Goal: Task Accomplishment & Management: Manage account settings

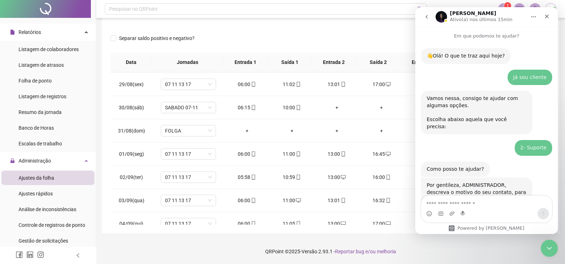
scroll to position [380, 0]
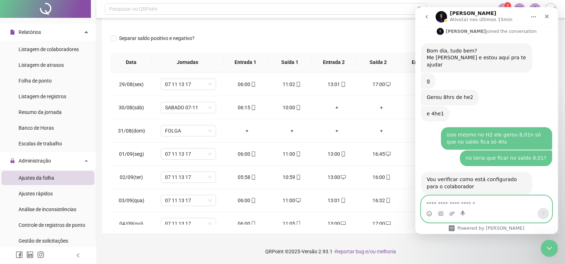
type textarea "*"
click at [452, 204] on textarea "**********" at bounding box center [486, 201] width 131 height 12
type textarea "**********"
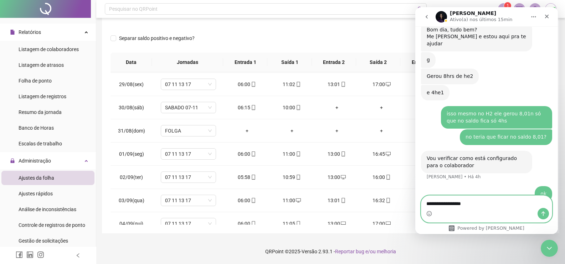
type textarea "**********"
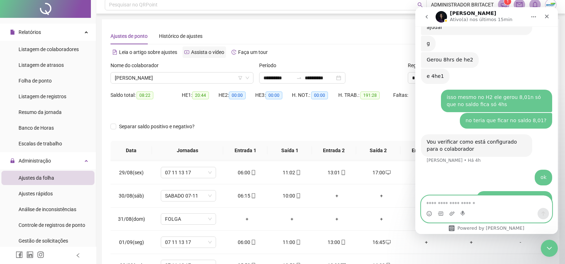
scroll to position [0, 0]
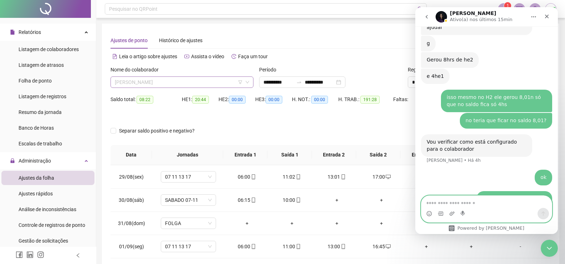
click at [147, 83] on span "[PERSON_NAME]" at bounding box center [182, 82] width 134 height 11
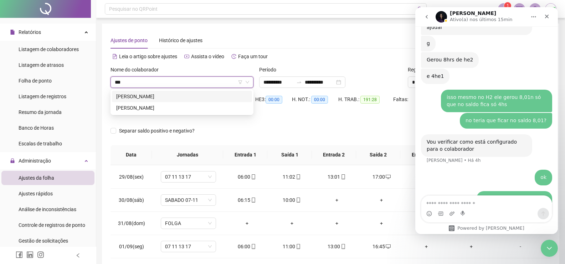
type input "****"
click at [136, 108] on div "[PERSON_NAME]" at bounding box center [182, 108] width 132 height 8
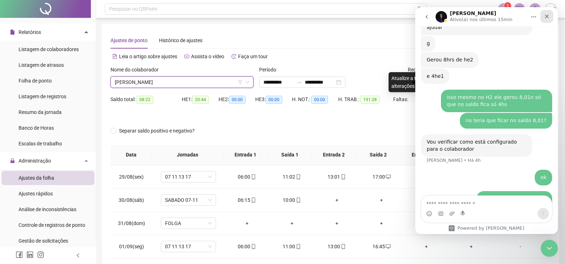
drag, startPoint x: 549, startPoint y: 14, endPoint x: 797, endPoint y: 52, distance: 251.6
click at [549, 14] on icon "Fechar" at bounding box center [547, 17] width 6 height 6
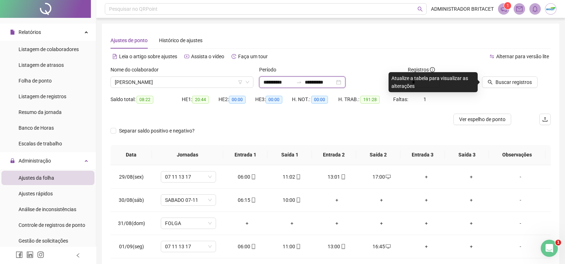
click at [276, 85] on input "**********" at bounding box center [279, 82] width 30 height 8
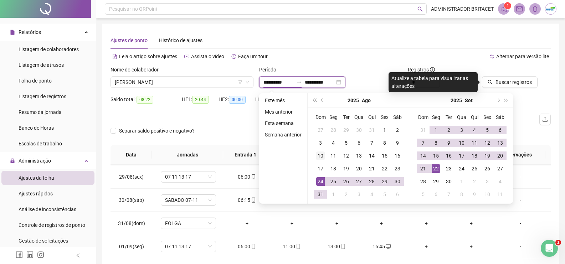
type input "**********"
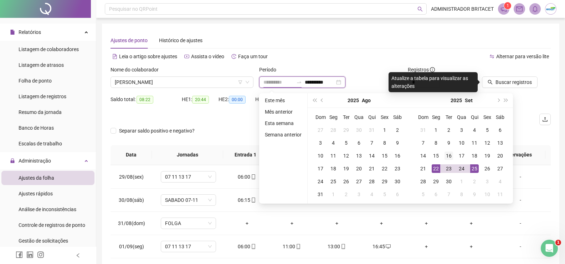
type input "**********"
click at [452, 157] on div "16" at bounding box center [449, 155] width 9 height 9
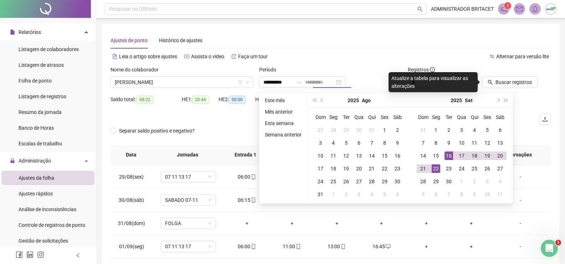
click at [452, 157] on div "16" at bounding box center [449, 155] width 9 height 9
type input "**********"
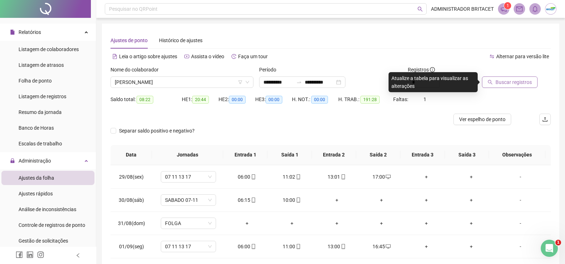
click at [511, 83] on span "Buscar registros" at bounding box center [514, 82] width 36 height 8
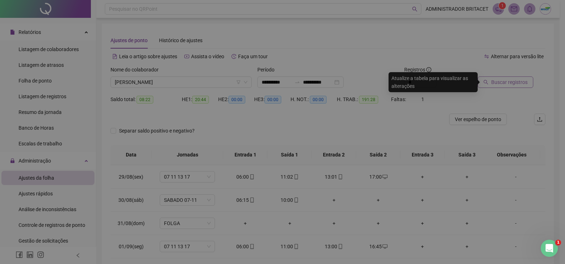
click at [511, 83] on div "Buscando registros Os registros de ponto estão sendo buscados... OK" at bounding box center [282, 132] width 565 height 264
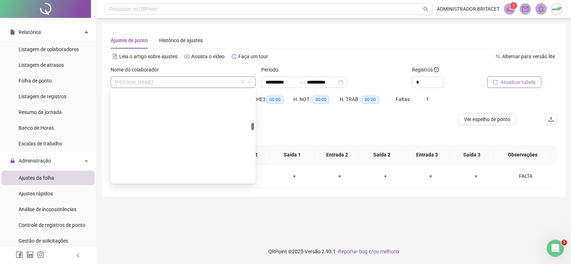
click at [142, 82] on span "[PERSON_NAME]" at bounding box center [183, 82] width 136 height 11
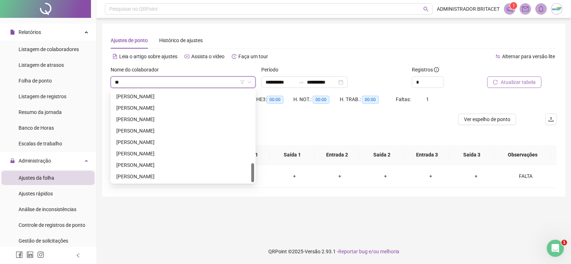
type input "***"
click at [129, 178] on div "[PERSON_NAME]" at bounding box center [182, 176] width 133 height 8
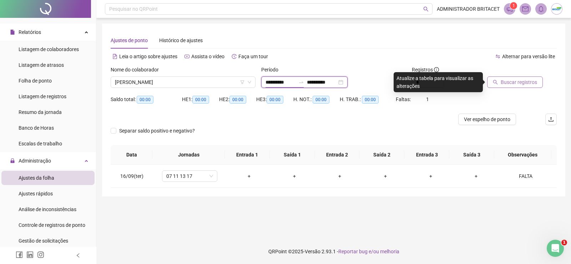
click at [268, 80] on input "**********" at bounding box center [280, 82] width 30 height 8
type input "**********"
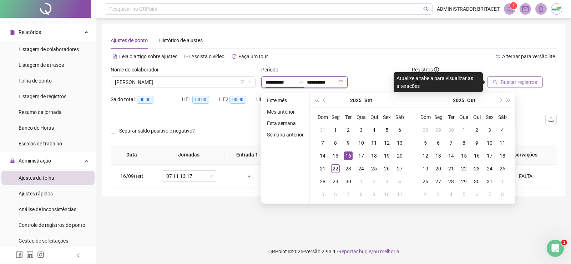
type input "**********"
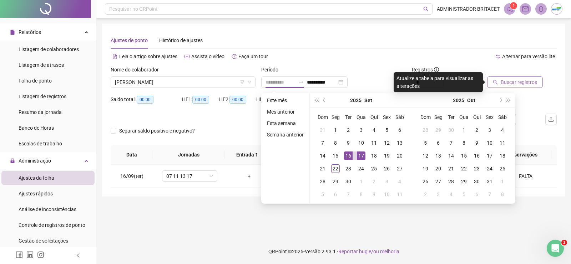
click at [361, 155] on div "17" at bounding box center [361, 155] width 9 height 9
drag, startPoint x: 361, startPoint y: 155, endPoint x: 502, endPoint y: 66, distance: 166.4
click at [362, 155] on div "17" at bounding box center [361, 155] width 9 height 9
type input "**********"
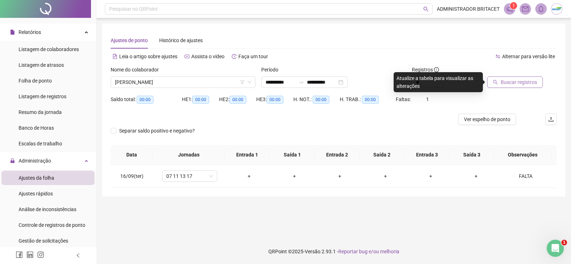
click at [522, 79] on span "Buscar registros" at bounding box center [518, 82] width 36 height 8
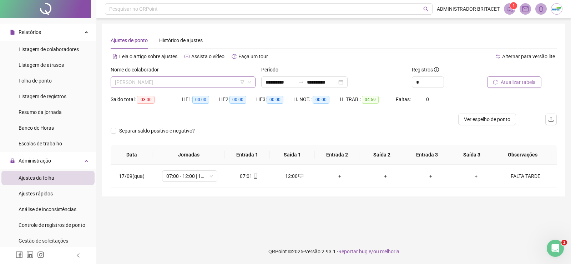
click at [140, 80] on span "[PERSON_NAME]" at bounding box center [183, 82] width 136 height 11
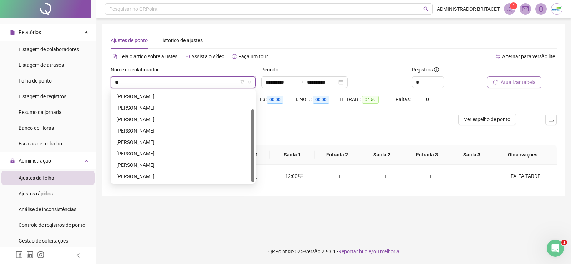
scroll to position [23, 0]
type input "***"
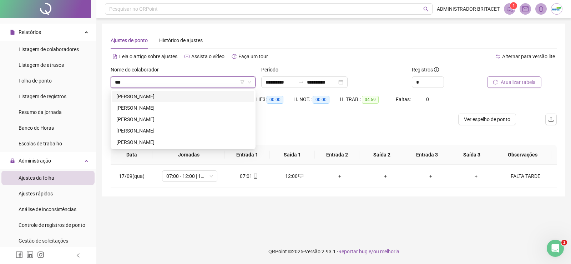
scroll to position [0, 0]
click at [165, 97] on div "[PERSON_NAME]" at bounding box center [182, 96] width 133 height 8
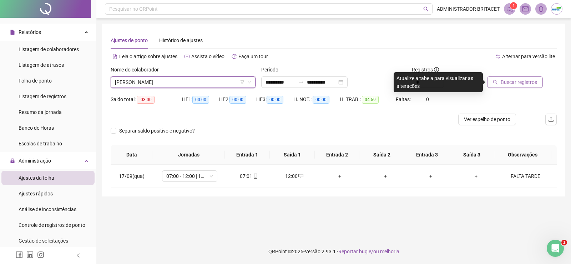
click at [513, 82] on span "Buscar registros" at bounding box center [518, 82] width 36 height 8
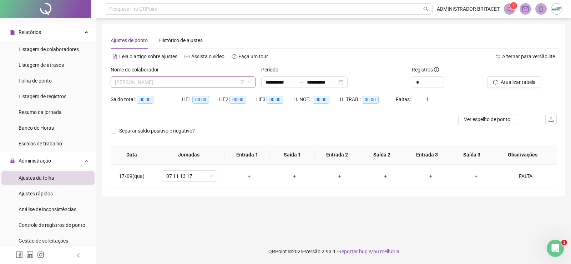
click at [164, 80] on span "[PERSON_NAME]" at bounding box center [183, 82] width 136 height 11
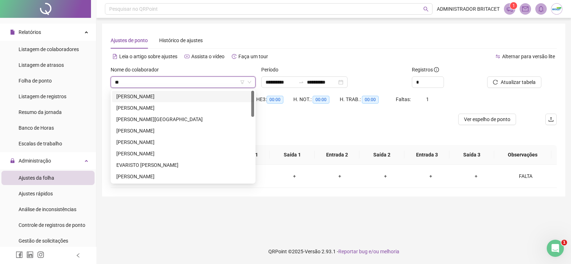
type input "***"
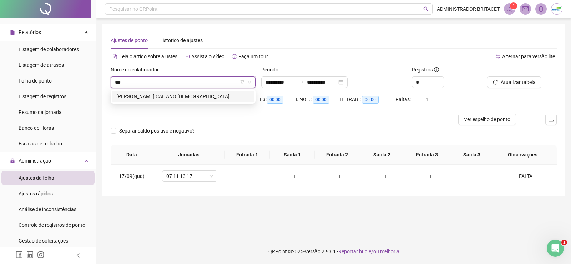
click at [137, 96] on div "[PERSON_NAME] CAITANO [DEMOGRAPHIC_DATA]" at bounding box center [182, 96] width 133 height 8
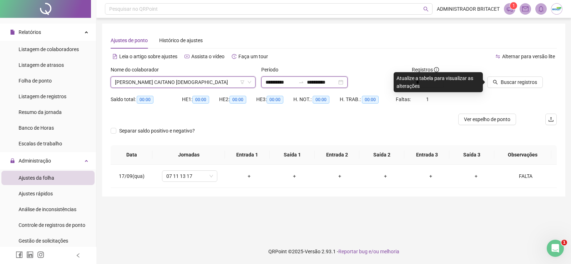
click at [285, 83] on input "**********" at bounding box center [280, 82] width 30 height 8
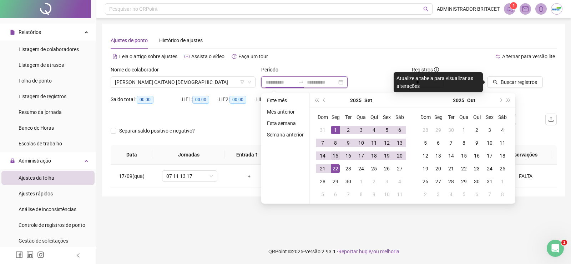
type input "**********"
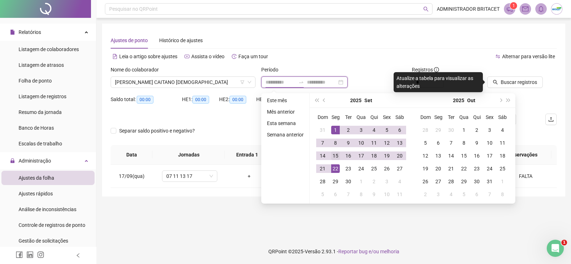
type input "**********"
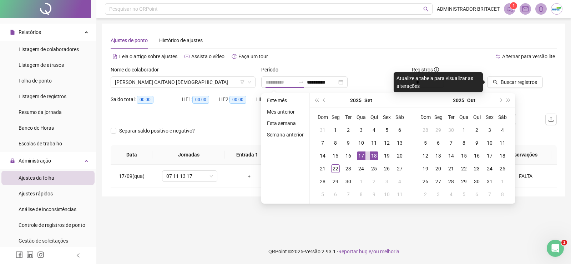
click at [373, 158] on div "18" at bounding box center [373, 155] width 9 height 9
drag, startPoint x: 374, startPoint y: 157, endPoint x: 498, endPoint y: 115, distance: 131.4
click at [381, 156] on tr "14 15 16 17 18 19 20" at bounding box center [361, 155] width 90 height 13
click at [515, 84] on span "Buscar registros" at bounding box center [518, 82] width 36 height 8
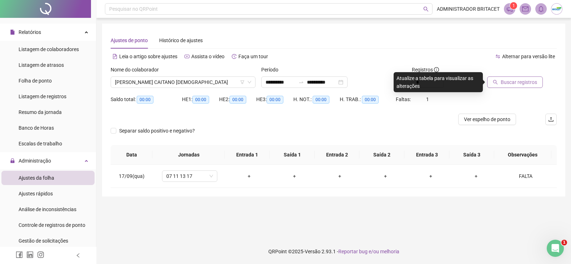
type input "**********"
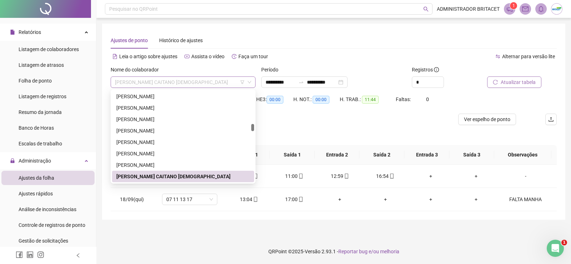
click at [186, 80] on span "[PERSON_NAME] CAITANO [DEMOGRAPHIC_DATA]" at bounding box center [183, 82] width 136 height 11
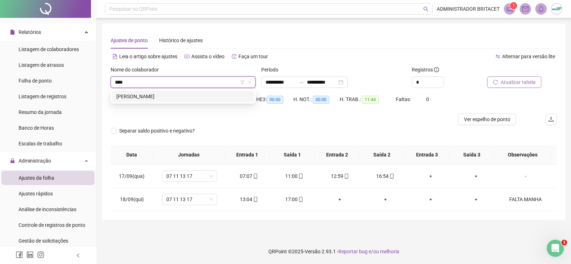
type input "*****"
click at [152, 96] on div "[PERSON_NAME]" at bounding box center [182, 96] width 133 height 8
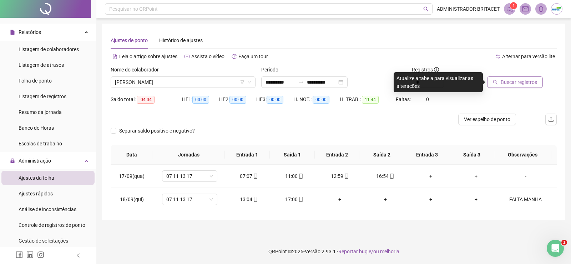
click at [513, 83] on span "Buscar registros" at bounding box center [518, 82] width 36 height 8
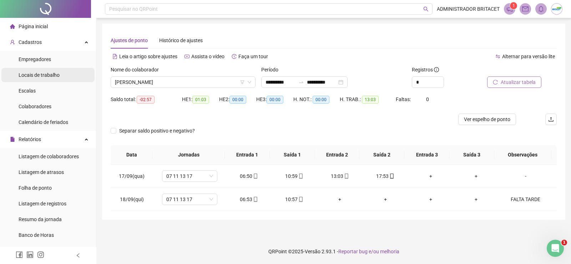
click at [25, 72] on span "Locais de trabalho" at bounding box center [39, 75] width 41 height 6
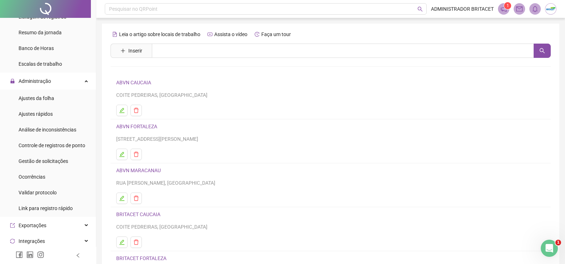
scroll to position [250, 0]
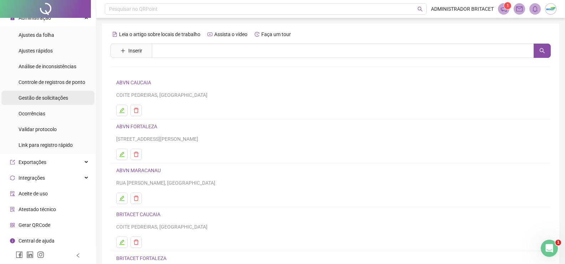
click at [52, 98] on span "Gestão de solicitações" at bounding box center [44, 98] width 50 height 6
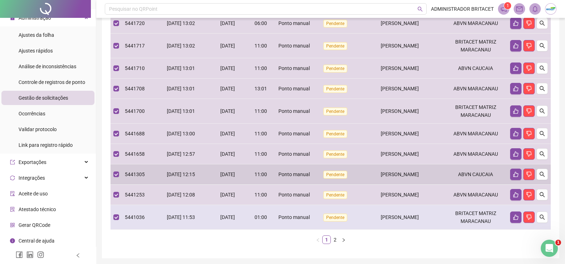
scroll to position [168, 0]
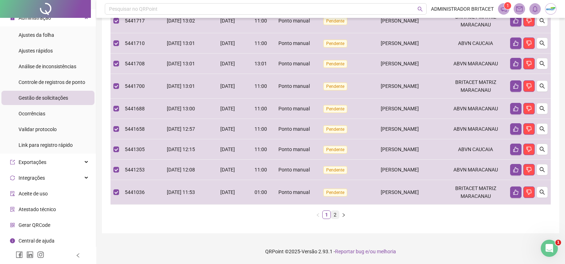
click at [334, 214] on link "2" at bounding box center [335, 214] width 8 height 8
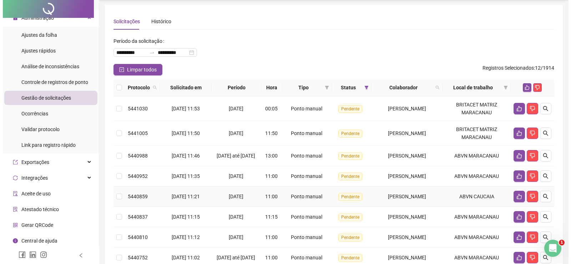
scroll to position [0, 0]
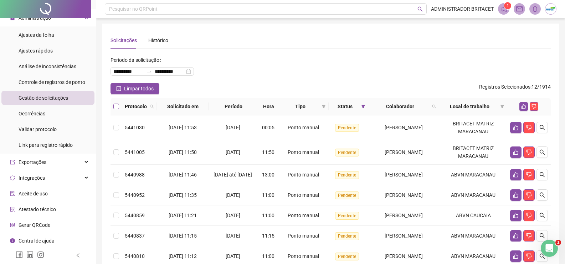
click at [115, 110] on label at bounding box center [116, 106] width 6 height 8
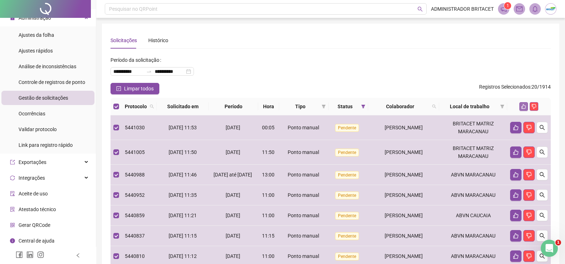
click at [525, 107] on icon "like" at bounding box center [523, 106] width 5 height 5
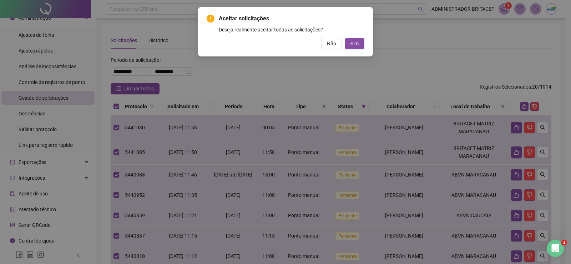
click at [365, 43] on div "Aceitar solicitações Deseja realmente aceitar todas as solicitações? Não Sim" at bounding box center [285, 31] width 175 height 49
click at [356, 43] on span "Sim" at bounding box center [354, 44] width 8 height 8
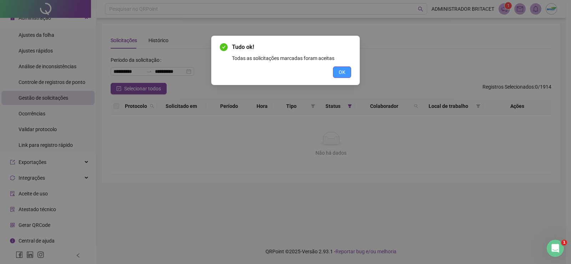
click at [335, 76] on button "OK" at bounding box center [342, 71] width 18 height 11
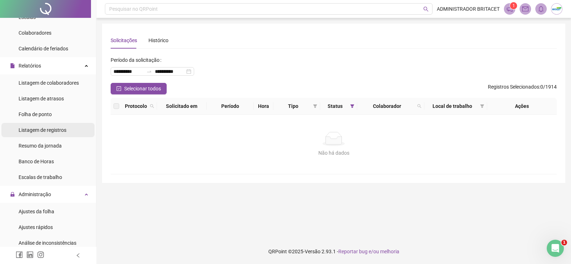
scroll to position [71, 0]
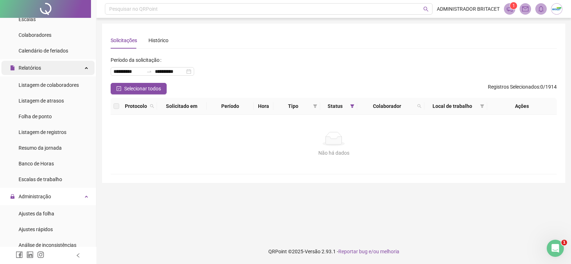
click at [29, 67] on span "Relatórios" at bounding box center [30, 68] width 22 height 6
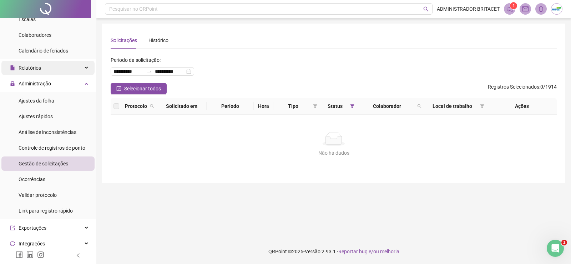
click at [29, 67] on span "Relatórios" at bounding box center [30, 68] width 22 height 6
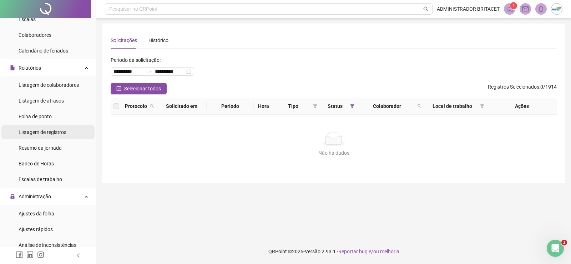
click at [38, 133] on span "Listagem de registros" at bounding box center [43, 132] width 48 height 6
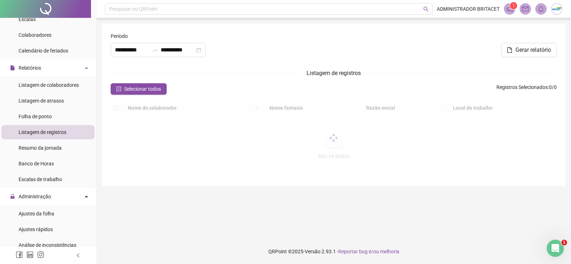
type input "**********"
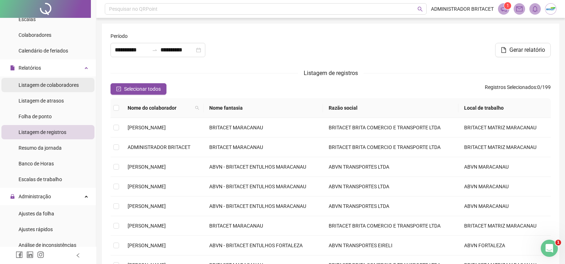
click at [24, 85] on span "Listagem de colaboradores" at bounding box center [49, 85] width 60 height 6
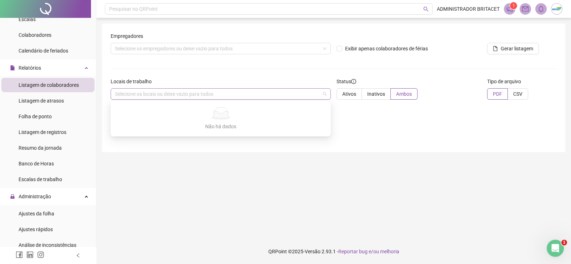
click at [124, 98] on div "Selecione os locais ou deixe vazio para todos" at bounding box center [221, 93] width 220 height 11
click at [127, 93] on div "Selecione os locais ou deixe vazio para todos" at bounding box center [221, 93] width 220 height 11
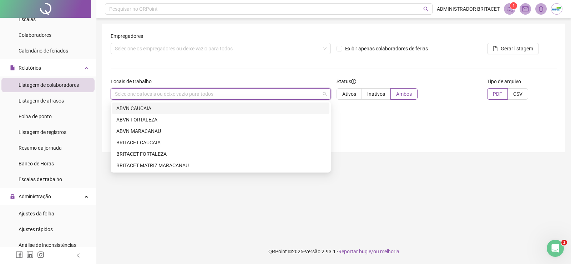
click at [127, 96] on div "Selecione os locais ou deixe vazio para todos" at bounding box center [221, 93] width 220 height 11
click at [121, 108] on div "ABVN CAUCAIA" at bounding box center [220, 108] width 209 height 8
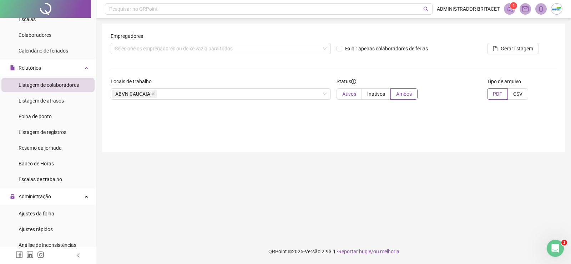
click at [343, 93] on span "Ativos" at bounding box center [349, 94] width 14 height 6
click at [495, 96] on span "PDF" at bounding box center [496, 94] width 9 height 6
click at [508, 51] on span "Gerar listagem" at bounding box center [516, 49] width 32 height 8
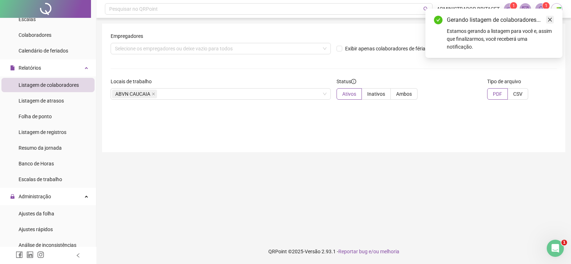
click at [551, 19] on icon "close" at bounding box center [549, 19] width 5 height 5
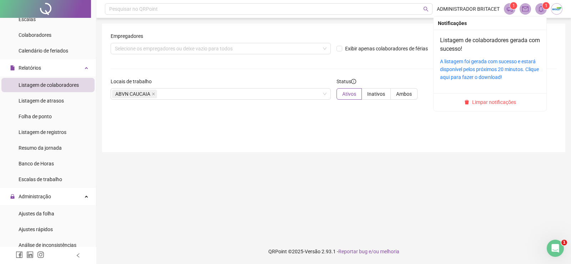
click at [539, 8] on icon "bell" at bounding box center [540, 9] width 6 height 6
click at [459, 63] on link "A listagem foi gerada com sucesso e estará disponível pelos próximos 20 minutos…" at bounding box center [489, 68] width 99 height 21
click at [540, 10] on icon "bell" at bounding box center [540, 9] width 6 height 6
click at [467, 66] on link "A listagem foi gerada com sucesso e estará disponível pelos próximos 20 minutos…" at bounding box center [489, 68] width 99 height 21
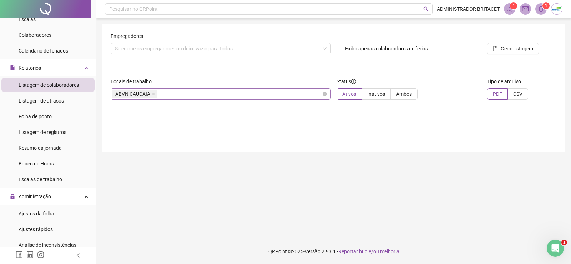
click at [146, 95] on span "ABVN CAUCAIA" at bounding box center [132, 94] width 35 height 8
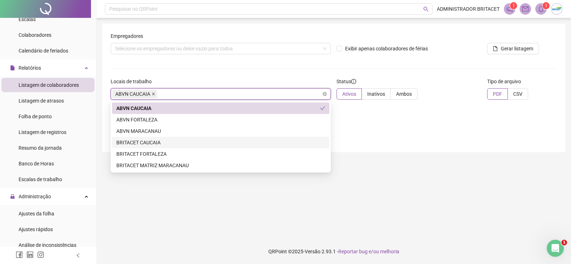
click at [153, 94] on icon "close" at bounding box center [153, 93] width 3 height 3
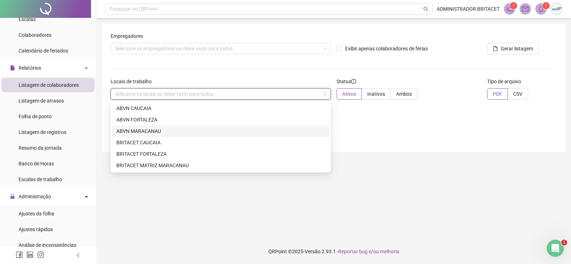
click at [147, 131] on div "ABVN MARACANAU" at bounding box center [220, 131] width 209 height 8
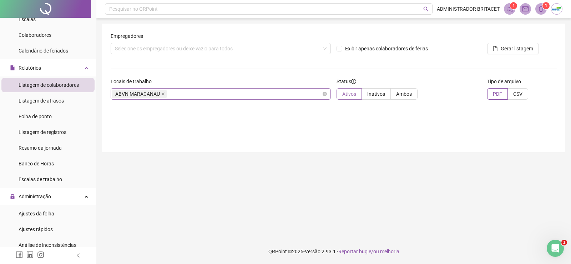
click at [354, 93] on span "Ativos" at bounding box center [349, 94] width 14 height 6
click at [543, 8] on sup "1" at bounding box center [545, 5] width 7 height 7
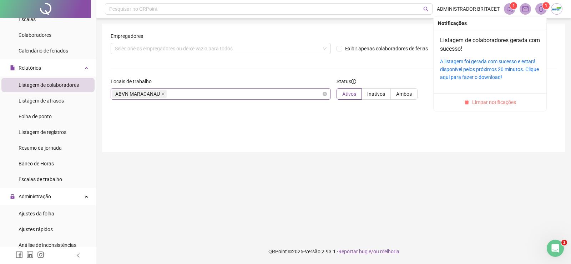
click at [490, 104] on span "Limpar notificações" at bounding box center [494, 102] width 44 height 8
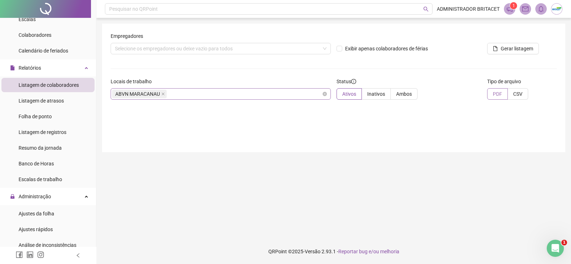
click at [496, 95] on span "PDF" at bounding box center [496, 94] width 9 height 6
click at [521, 49] on span "Gerar listagem" at bounding box center [516, 49] width 32 height 8
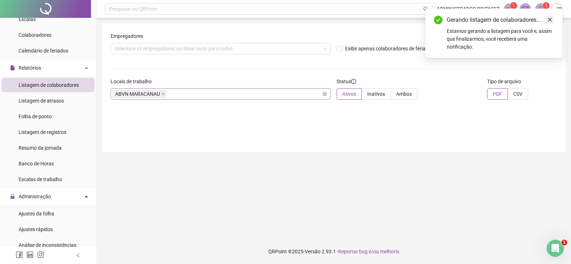
click at [548, 16] on link "Close" at bounding box center [550, 20] width 8 height 8
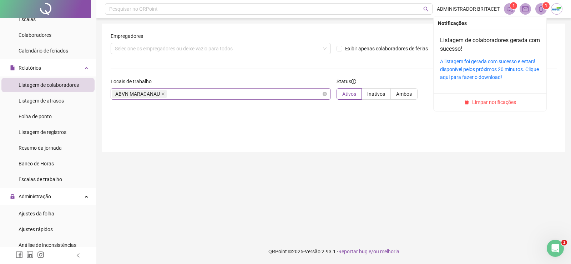
click at [537, 9] on span at bounding box center [540, 8] width 11 height 11
click at [472, 74] on link "A listagem foi gerada com sucesso e estará disponível pelos próximos 20 minutos…" at bounding box center [489, 68] width 99 height 21
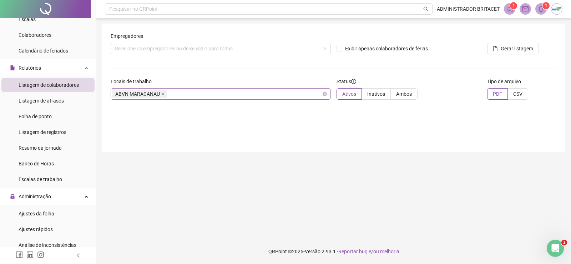
click at [303, 168] on main "Empregadores Selecione os empregadores ou deixe vazio para todos Exibir apenas …" at bounding box center [333, 128] width 463 height 209
click at [543, 11] on icon "bell" at bounding box center [540, 9] width 6 height 6
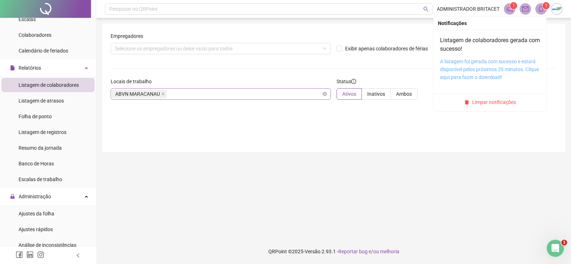
click at [471, 66] on link "A listagem foi gerada com sucesso e estará disponível pelos próximos 20 minutos…" at bounding box center [489, 68] width 99 height 21
click at [541, 10] on icon "bell" at bounding box center [540, 9] width 6 height 6
click at [470, 67] on link "A listagem foi gerada com sucesso e estará disponível pelos próximos 20 minutos…" at bounding box center [489, 68] width 99 height 21
click at [465, 72] on link "A listagem foi gerada com sucesso e estará disponível pelos próximos 20 minutos…" at bounding box center [489, 68] width 99 height 21
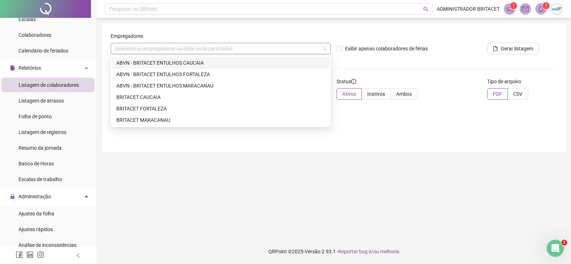
click at [157, 52] on div "Selecione os empregadores ou deixe vazio para todos" at bounding box center [221, 48] width 220 height 11
click at [167, 50] on div "Selecione os empregadores ou deixe vazio para todos" at bounding box center [221, 48] width 220 height 11
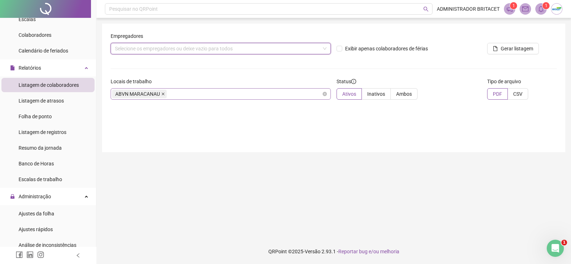
click at [165, 91] on span at bounding box center [163, 94] width 4 height 8
click at [164, 96] on div "Selecione os locais ou deixe vazio para todos" at bounding box center [221, 93] width 220 height 11
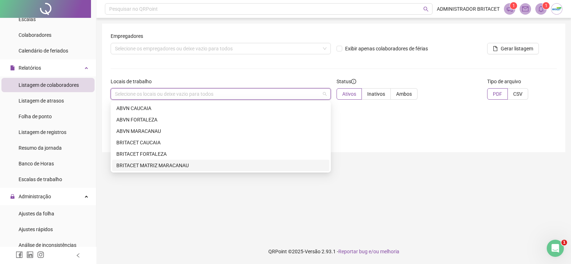
click at [138, 166] on div "BRITACET MATRIZ MARACANAU" at bounding box center [220, 165] width 209 height 8
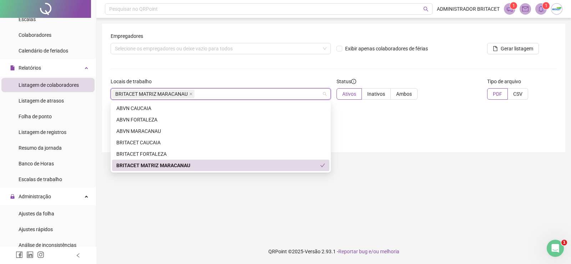
drag, startPoint x: 181, startPoint y: 163, endPoint x: 195, endPoint y: 162, distance: 13.9
click at [184, 163] on div "BRITACET MATRIZ MARACANAU" at bounding box center [218, 165] width 204 height 8
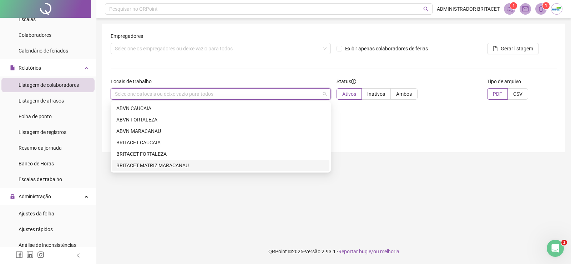
drag, startPoint x: 172, startPoint y: 162, endPoint x: 187, endPoint y: 162, distance: 15.3
click at [173, 163] on div "BRITACET MATRIZ MARACANAU" at bounding box center [220, 165] width 209 height 8
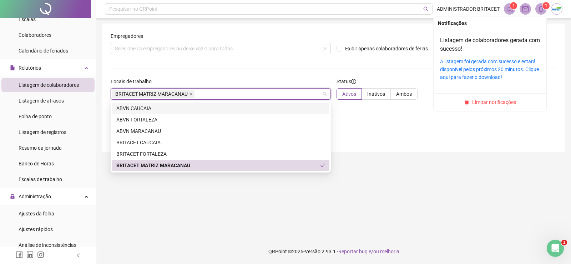
click at [541, 8] on icon "bell" at bounding box center [540, 9] width 6 height 6
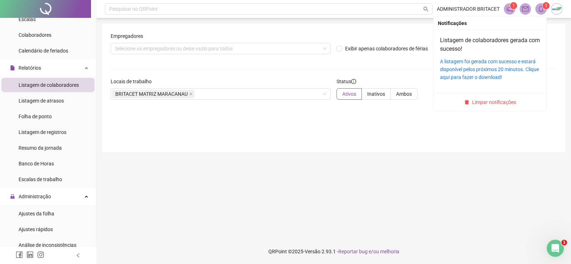
click at [486, 102] on span "Limpar notificações" at bounding box center [494, 102] width 44 height 8
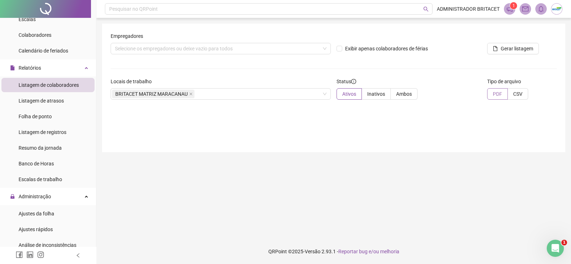
click at [498, 97] on label "PDF" at bounding box center [497, 93] width 21 height 11
click at [509, 45] on span "Gerar listagem" at bounding box center [516, 49] width 32 height 8
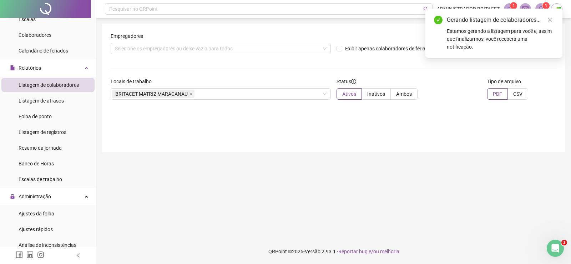
click at [539, 18] on div "Gerando listagem de colaboradores..." at bounding box center [499, 20] width 107 height 9
click at [550, 17] on icon "close" at bounding box center [549, 19] width 5 height 5
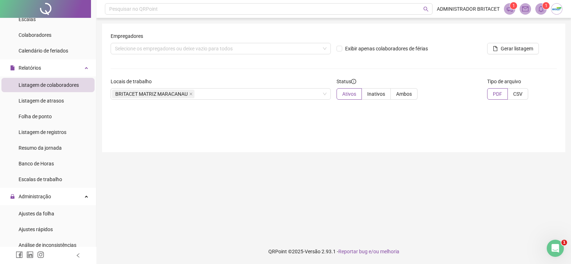
click at [544, 12] on span at bounding box center [540, 8] width 11 height 11
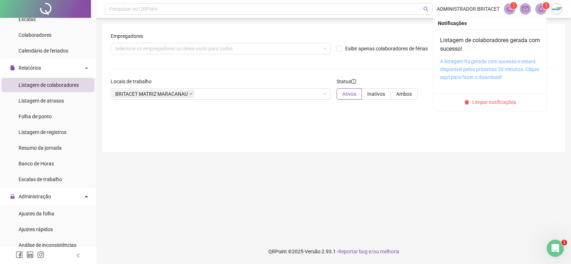
click at [501, 64] on link "A listagem foi gerada com sucesso e estará disponível pelos próximos 20 minutos…" at bounding box center [489, 68] width 99 height 21
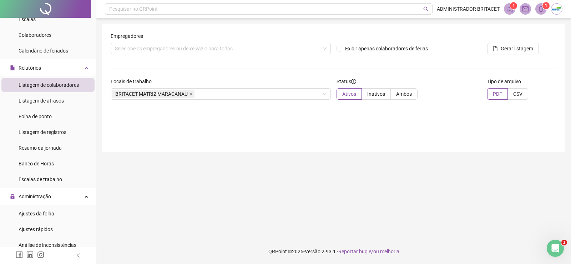
click at [538, 8] on icon "bell" at bounding box center [540, 9] width 6 height 6
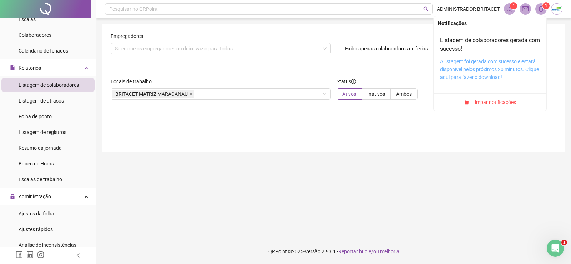
click at [513, 68] on link "A listagem foi gerada com sucesso e estará disponível pelos próximos 20 minutos…" at bounding box center [489, 68] width 99 height 21
